Goal: Information Seeking & Learning: Learn about a topic

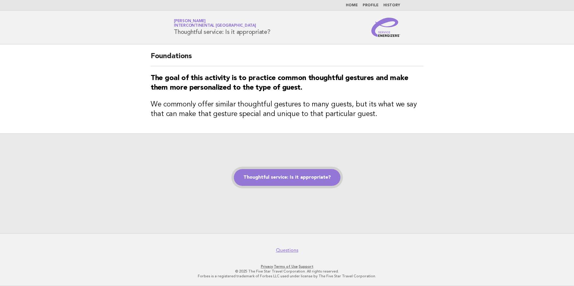
click at [301, 181] on link "Thoughtful service: Is it appropriate?" at bounding box center [287, 177] width 106 height 17
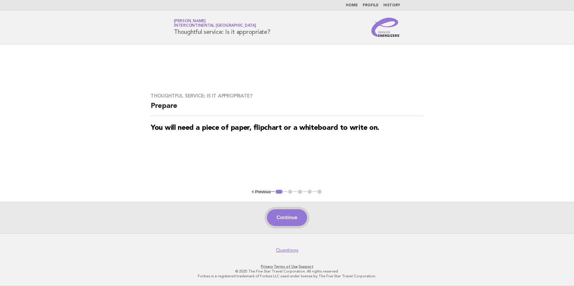
click at [289, 221] on button "Continue" at bounding box center [287, 217] width 40 height 17
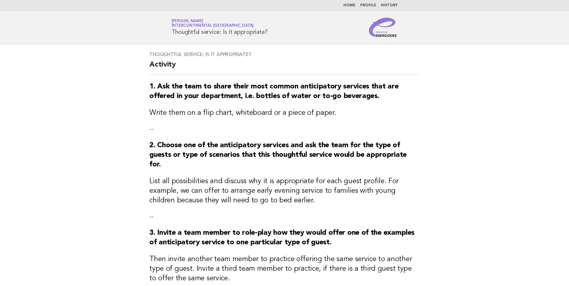
scroll to position [170, 0]
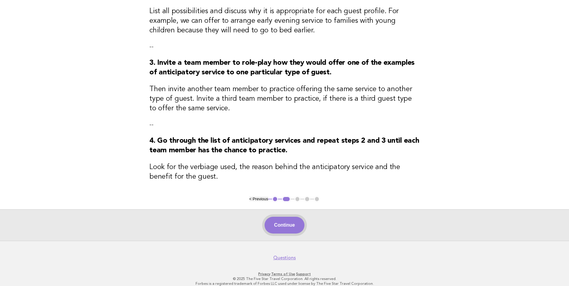
click at [297, 220] on button "Continue" at bounding box center [285, 225] width 40 height 17
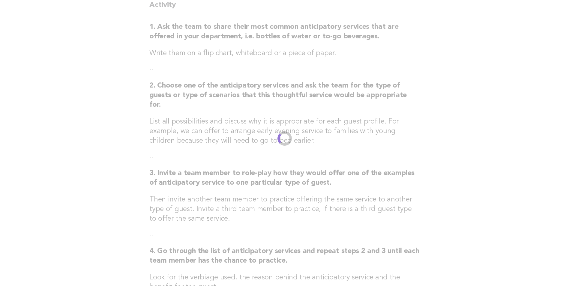
scroll to position [0, 0]
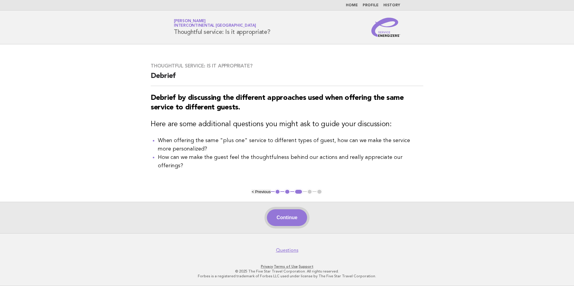
click at [295, 221] on button "Continue" at bounding box center [287, 217] width 40 height 17
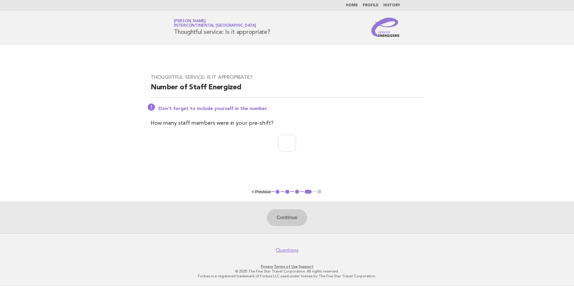
click at [289, 214] on div "Continue" at bounding box center [287, 217] width 574 height 31
click at [261, 193] on button "< Previous" at bounding box center [260, 192] width 19 height 4
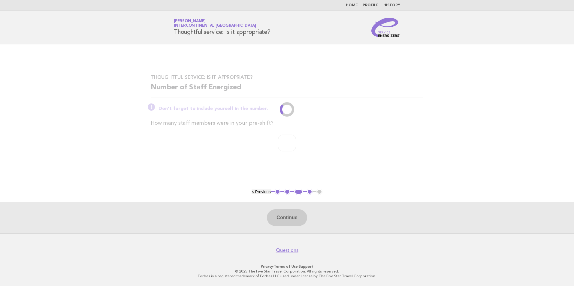
click at [261, 193] on li "< Previous" at bounding box center [260, 192] width 19 height 4
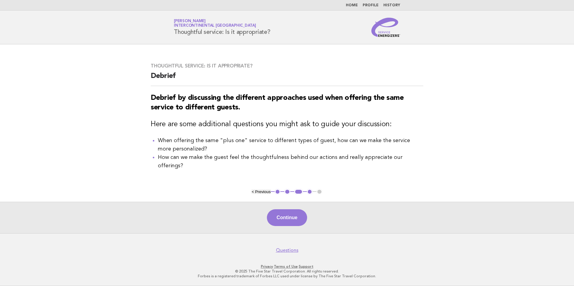
click at [261, 193] on li "< Previous" at bounding box center [260, 192] width 19 height 4
click at [261, 193] on button "< Previous" at bounding box center [260, 192] width 19 height 4
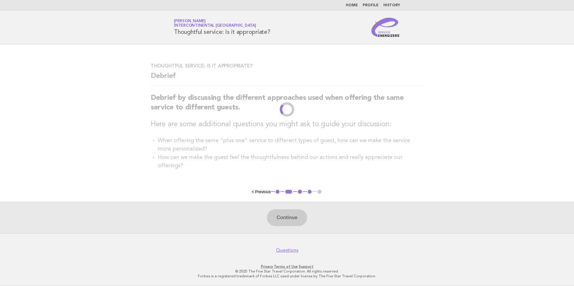
click at [261, 193] on li "< Previous" at bounding box center [260, 192] width 19 height 4
click at [261, 193] on main "Thoughtful service: Is it appropriate? Debrief Debrief by discussing the differ…" at bounding box center [287, 138] width 574 height 189
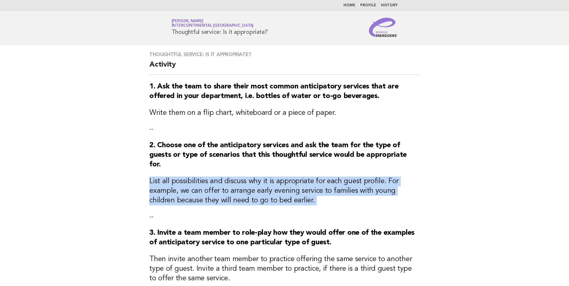
click at [261, 193] on h3 "List all possibilities and discuss why it is appropriate for each guest profile…" at bounding box center [284, 191] width 270 height 29
click at [490, 163] on main "Thoughtful service: Is it appropriate? Activity 1. Ask the team to share their …" at bounding box center [284, 227] width 569 height 367
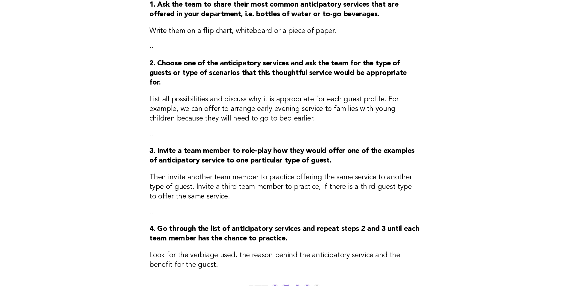
scroll to position [170, 0]
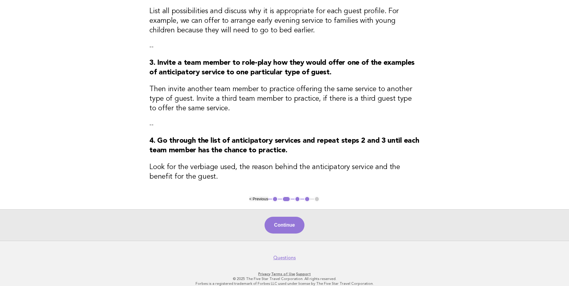
click at [263, 197] on button "< Previous" at bounding box center [258, 199] width 19 height 4
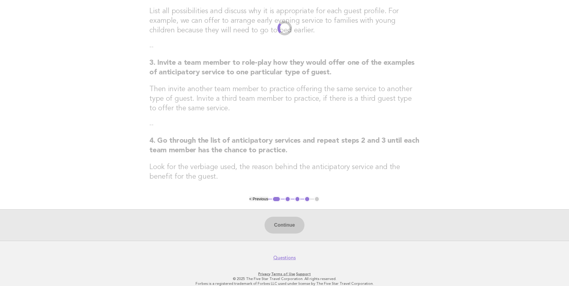
scroll to position [0, 0]
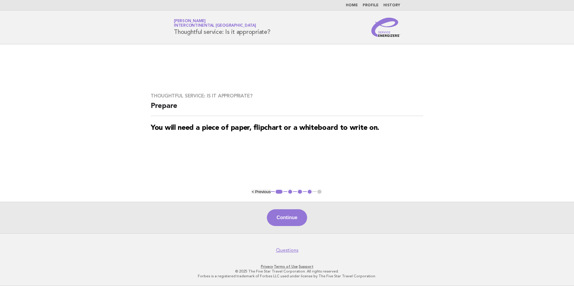
click at [265, 191] on button "< Previous" at bounding box center [260, 192] width 19 height 4
drag, startPoint x: 561, startPoint y: 1, endPoint x: 381, endPoint y: 72, distance: 193.5
click at [381, 72] on main "Thoughtful service: Is it appropriate? Prepare You will need a piece of paper, …" at bounding box center [287, 138] width 574 height 189
click at [405, 218] on div "Continue" at bounding box center [287, 217] width 574 height 31
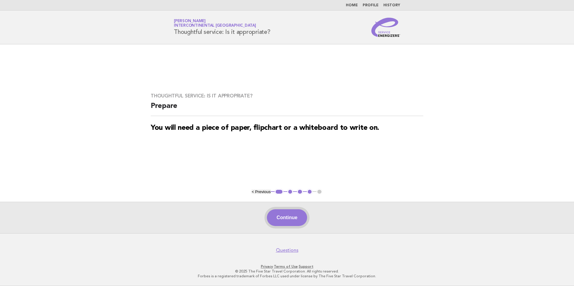
click at [291, 221] on button "Continue" at bounding box center [287, 217] width 40 height 17
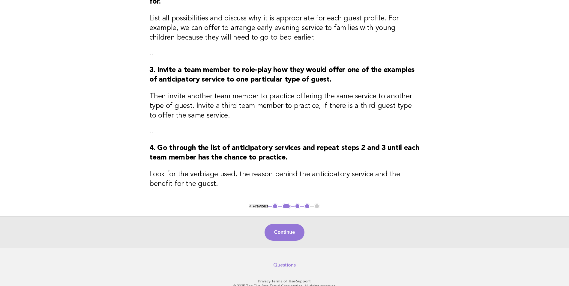
scroll to position [170, 0]
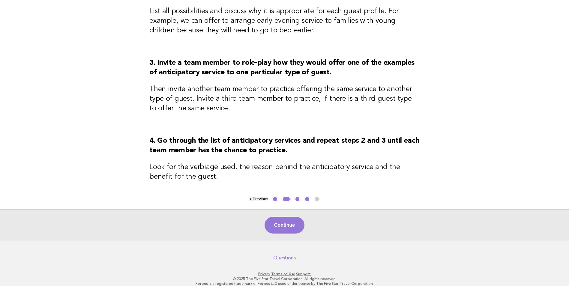
click at [264, 197] on button "< Previous" at bounding box center [258, 199] width 19 height 4
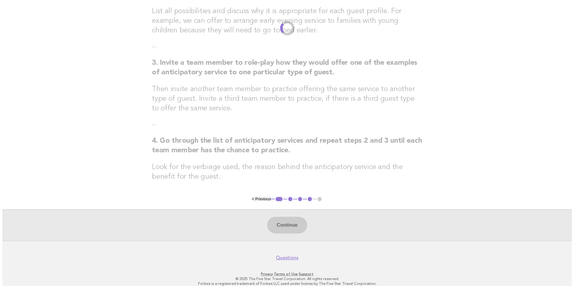
scroll to position [0, 0]
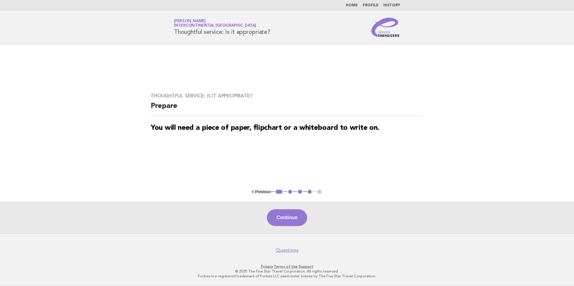
click at [356, 6] on link "Home" at bounding box center [352, 6] width 12 height 4
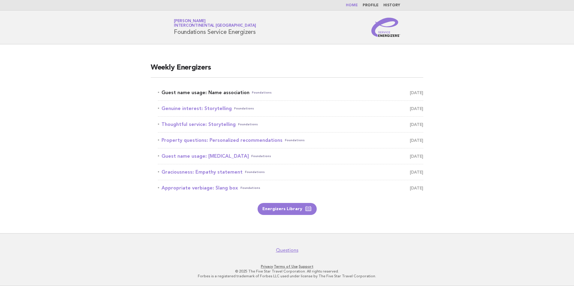
click at [403, 92] on link "Guest name usage: Name association Foundations August 12" at bounding box center [290, 92] width 265 height 8
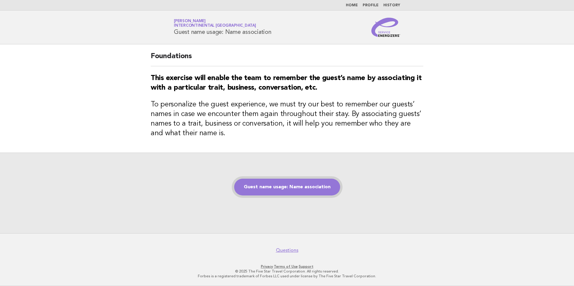
click at [301, 189] on link "Guest name usage: Name association" at bounding box center [287, 187] width 106 height 17
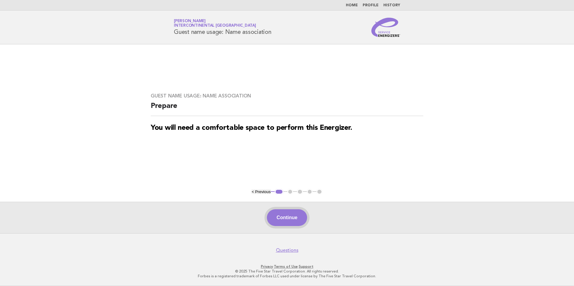
click at [282, 222] on button "Continue" at bounding box center [287, 217] width 40 height 17
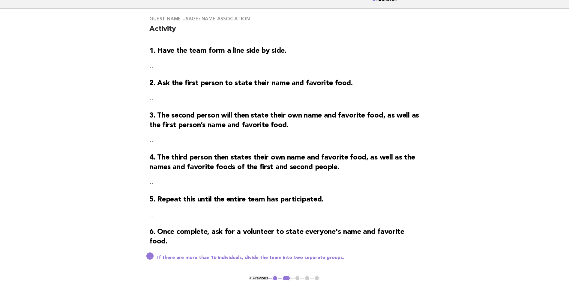
scroll to position [90, 0]
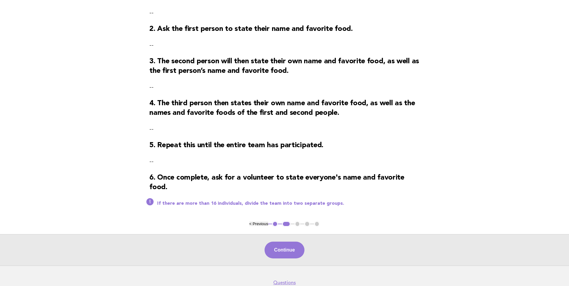
click at [256, 226] on button "< Previous" at bounding box center [258, 224] width 19 height 4
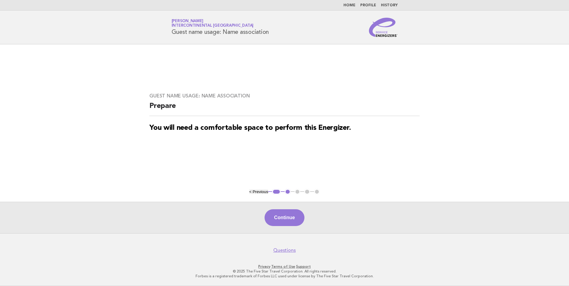
scroll to position [0, 0]
drag, startPoint x: 573, startPoint y: 3, endPoint x: 370, endPoint y: 221, distance: 298.2
click at [370, 221] on div "Continue" at bounding box center [287, 217] width 574 height 31
click at [297, 223] on button "Continue" at bounding box center [287, 217] width 40 height 17
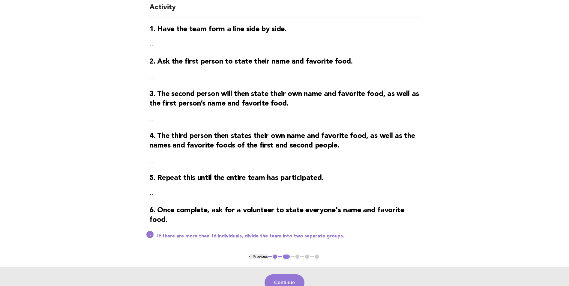
scroll to position [125, 0]
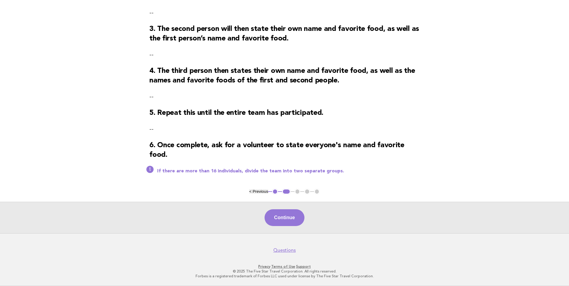
click at [258, 191] on button "< Previous" at bounding box center [258, 191] width 19 height 4
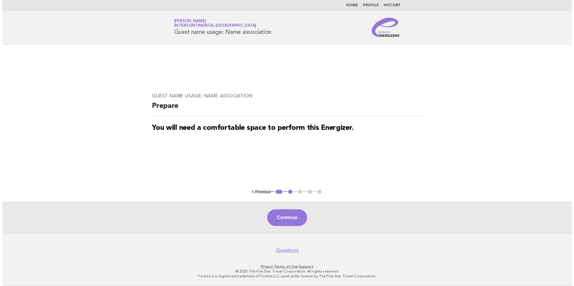
scroll to position [0, 0]
click at [258, 191] on button "< Previous" at bounding box center [260, 192] width 19 height 4
click at [268, 191] on button "< Previous" at bounding box center [260, 192] width 19 height 4
click at [263, 189] on main "Guest name usage: Name association Prepare You will need a comfortable space to…" at bounding box center [287, 138] width 574 height 189
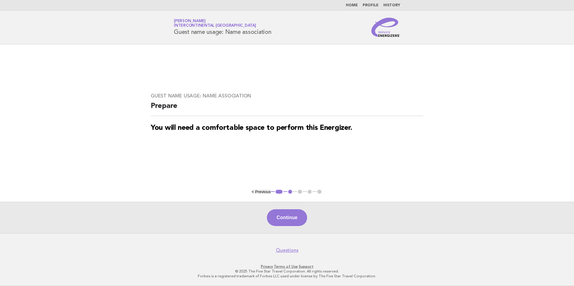
click at [277, 192] on button "1" at bounding box center [278, 192] width 9 height 6
click at [274, 192] on li "1" at bounding box center [278, 192] width 9 height 6
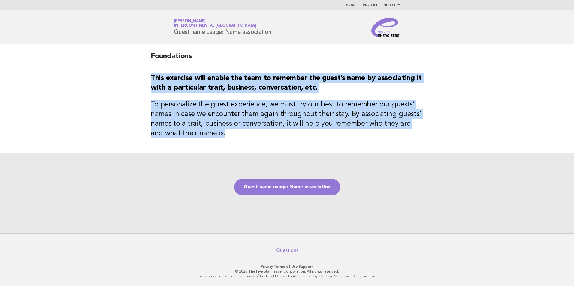
drag, startPoint x: 214, startPoint y: 136, endPoint x: 151, endPoint y: 78, distance: 86.0
click at [151, 78] on div "Foundations This exercise will enable the team to remember the guest’s name by …" at bounding box center [286, 98] width 287 height 108
copy div "This exercise will enable the team to remember the guest’s name by associating …"
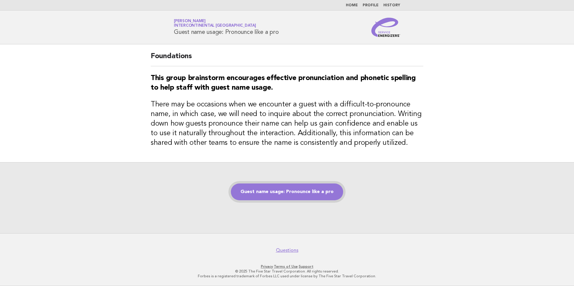
click at [256, 199] on link "Guest name usage: Pronounce like a pro" at bounding box center [287, 192] width 112 height 17
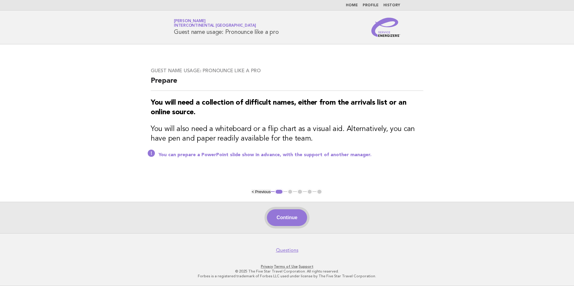
click at [306, 220] on button "Continue" at bounding box center [287, 217] width 40 height 17
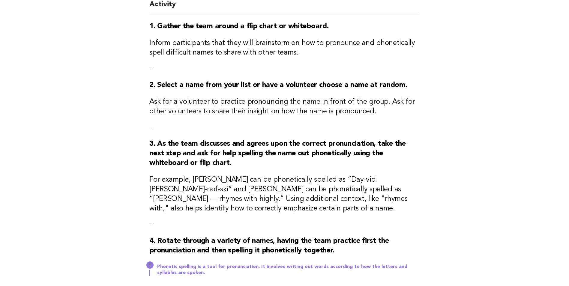
scroll to position [164, 0]
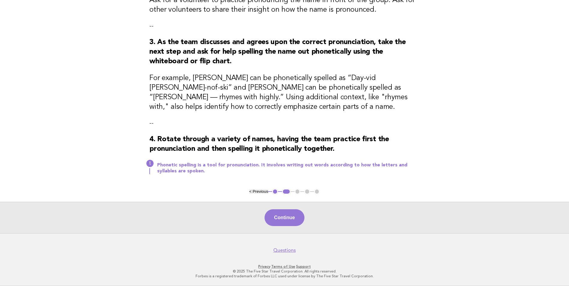
click at [276, 190] on button "1" at bounding box center [275, 192] width 6 height 6
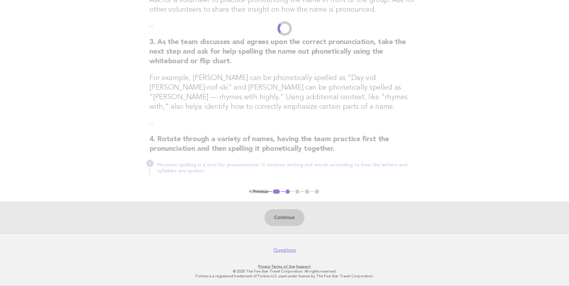
scroll to position [0, 0]
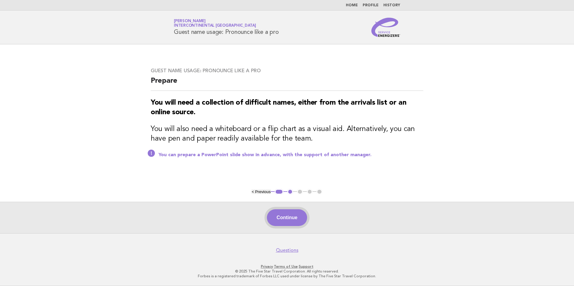
click at [283, 220] on button "Continue" at bounding box center [287, 217] width 40 height 17
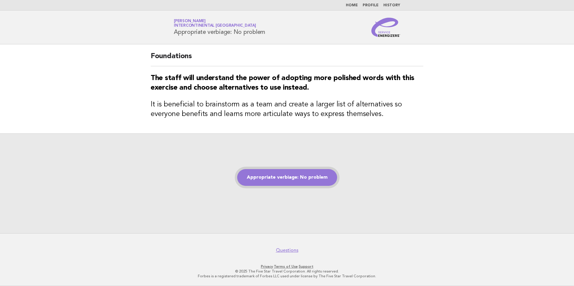
click at [284, 174] on link "Appropriate verbiage: No problem" at bounding box center [287, 177] width 100 height 17
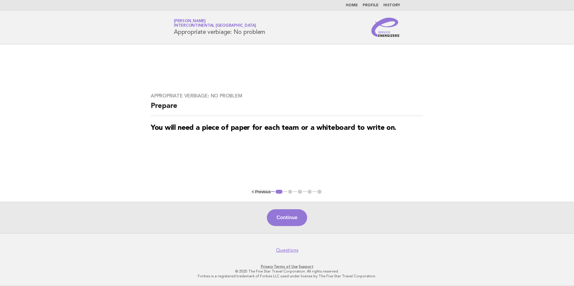
click at [294, 220] on button "Continue" at bounding box center [287, 217] width 40 height 17
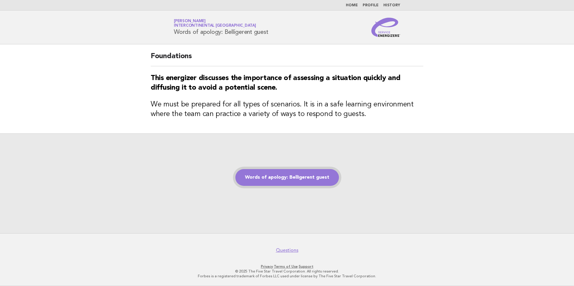
click at [295, 180] on link "Words of apology: Belligerent guest" at bounding box center [286, 177] width 103 height 17
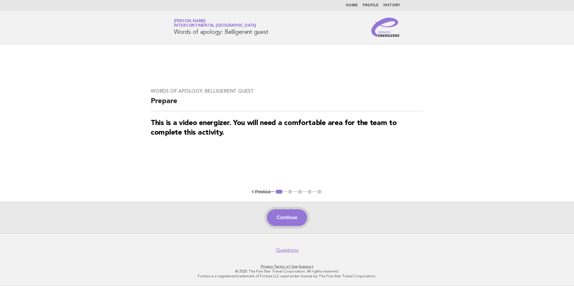
click at [295, 217] on button "Continue" at bounding box center [287, 217] width 40 height 17
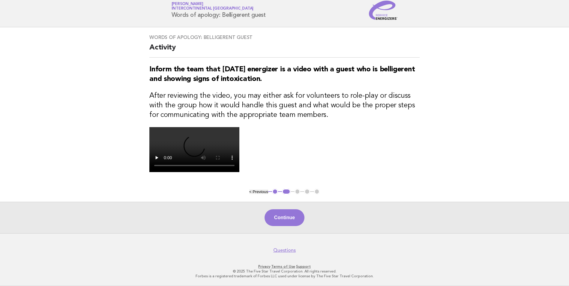
scroll to position [90, 0]
click at [285, 226] on button "Continue" at bounding box center [285, 217] width 40 height 17
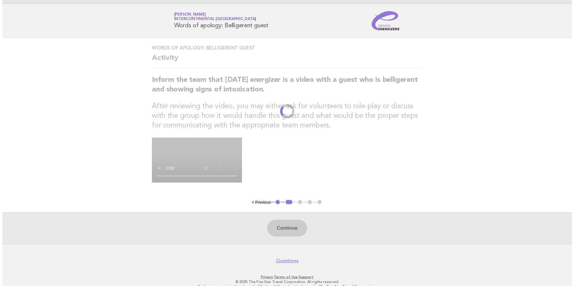
scroll to position [0, 0]
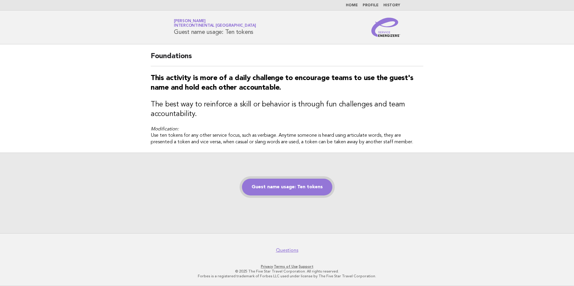
click at [284, 190] on link "Guest name usage: Ten tokens" at bounding box center [287, 187] width 90 height 17
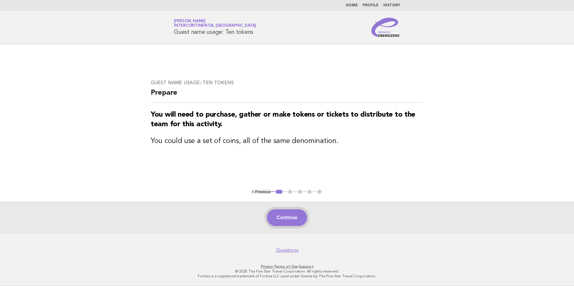
click at [288, 222] on button "Continue" at bounding box center [287, 217] width 40 height 17
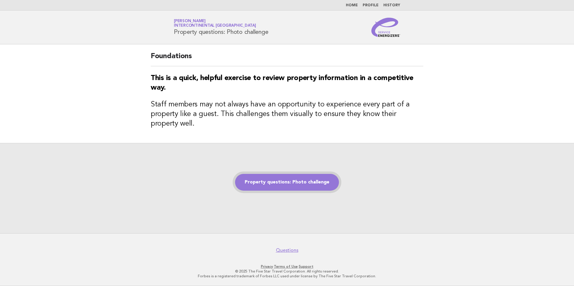
click at [304, 180] on link "Property questions: Photo challenge" at bounding box center [287, 182] width 104 height 17
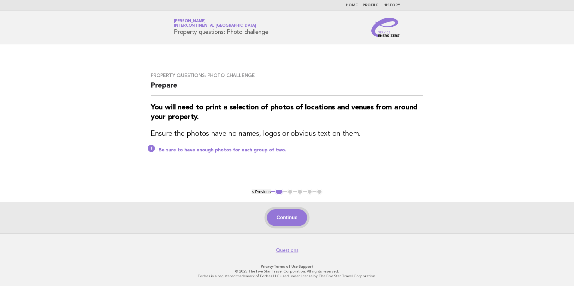
click at [293, 218] on button "Continue" at bounding box center [287, 217] width 40 height 17
